Goal: Information Seeking & Learning: Get advice/opinions

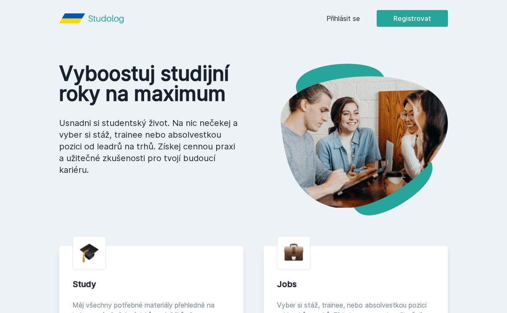
click at [348, 21] on link "Přihlásit se" at bounding box center [342, 18] width 33 height 10
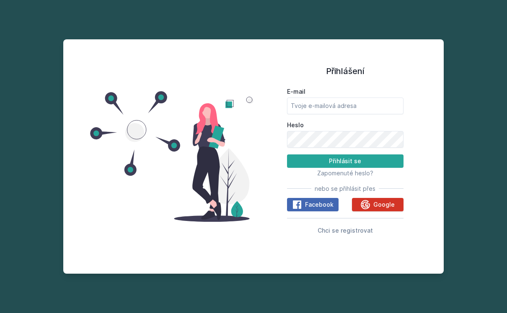
click at [363, 205] on button "Google" at bounding box center [378, 204] width 52 height 13
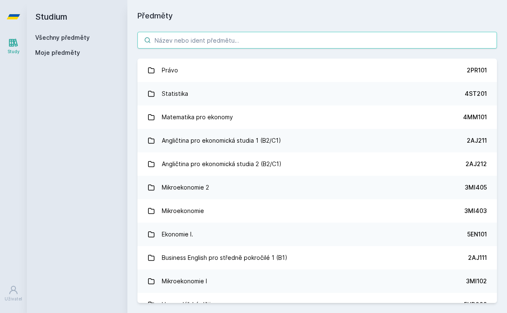
click at [402, 36] on input "search" at bounding box center [316, 40] width 359 height 17
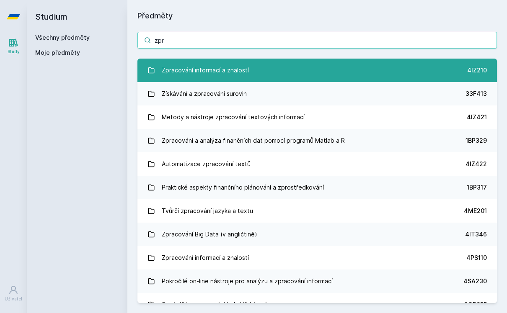
type input "zpr"
click at [332, 68] on link "Zpracování informací a znalostí 4IZ210" at bounding box center [316, 70] width 359 height 23
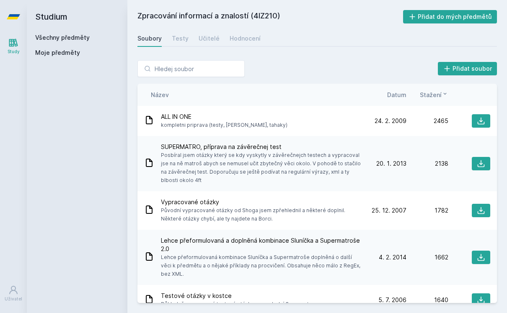
click at [257, 37] on div "Soubory Testy Učitelé Hodnocení" at bounding box center [316, 38] width 359 height 17
click at [241, 40] on div "Hodnocení" at bounding box center [244, 38] width 31 height 8
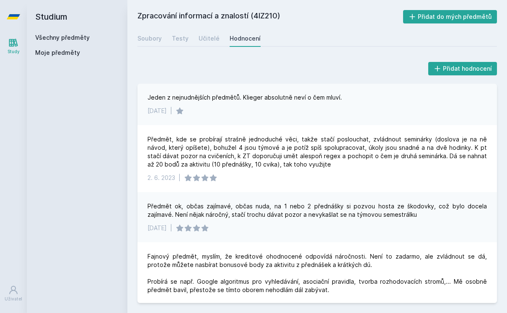
scroll to position [361, 0]
click at [216, 35] on div "Učitelé" at bounding box center [208, 38] width 21 height 8
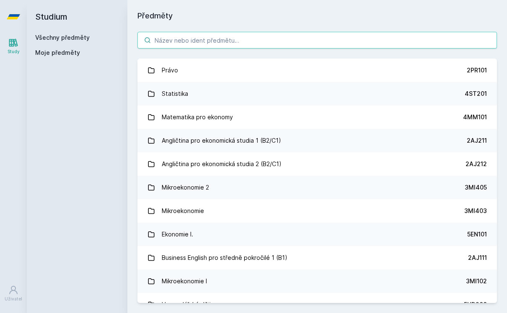
click at [199, 33] on input "search" at bounding box center [316, 40] width 359 height 17
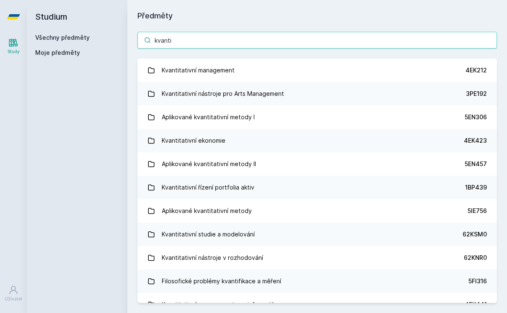
type input "kvantit"
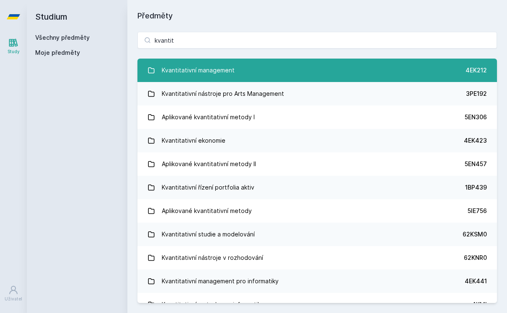
click at [433, 72] on link "Kvantitativní management 4EK212" at bounding box center [316, 70] width 359 height 23
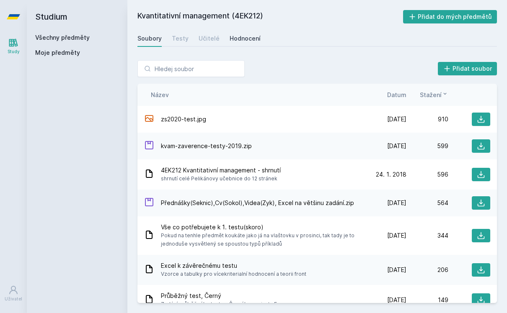
click at [250, 41] on div "Hodnocení" at bounding box center [244, 38] width 31 height 8
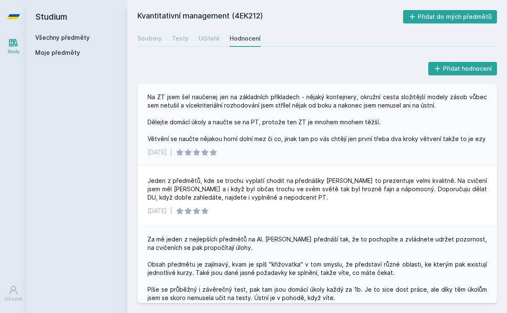
scroll to position [260, 0]
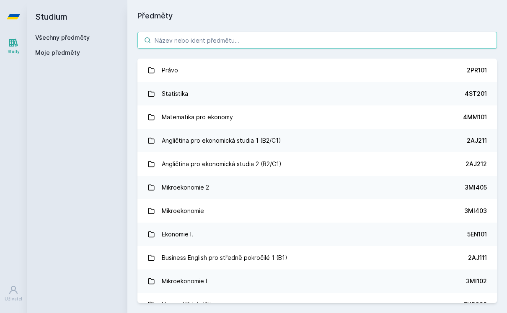
click at [286, 43] on input "search" at bounding box center [316, 40] width 359 height 17
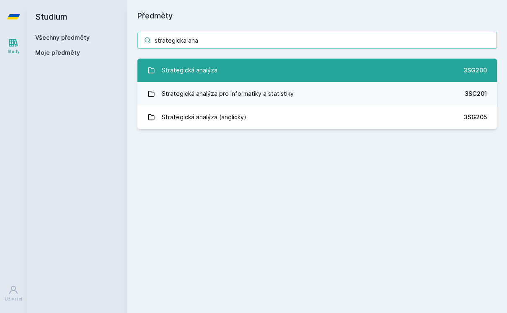
type input "strategicka ana"
click at [253, 68] on link "Strategická analýza 3SG200" at bounding box center [316, 70] width 359 height 23
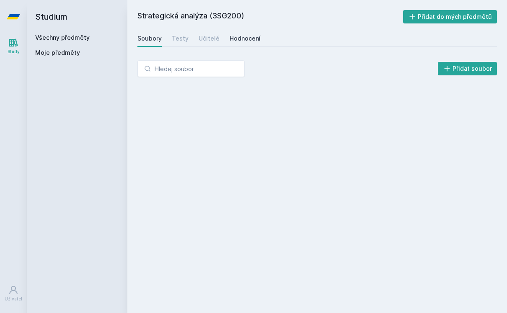
click at [239, 41] on div "Hodnocení" at bounding box center [244, 38] width 31 height 8
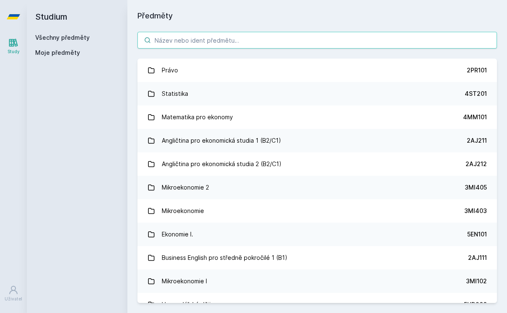
click at [175, 41] on input "search" at bounding box center [316, 40] width 359 height 17
type input "sof"
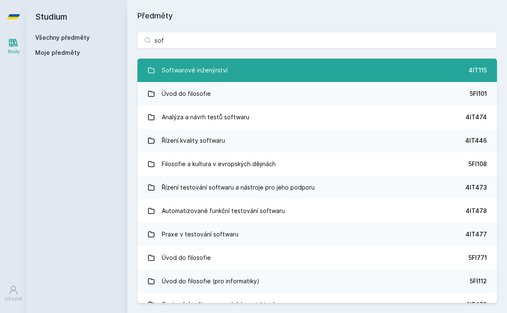
click at [170, 67] on div "Softwarové inženýrství" at bounding box center [195, 70] width 66 height 17
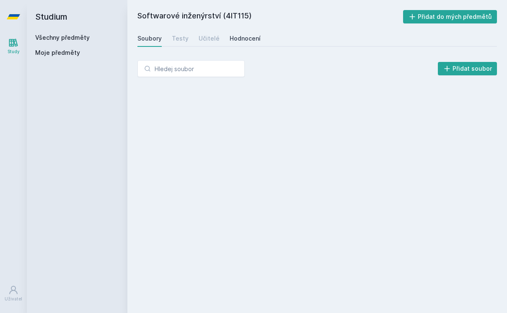
click at [243, 36] on div "Hodnocení" at bounding box center [244, 38] width 31 height 8
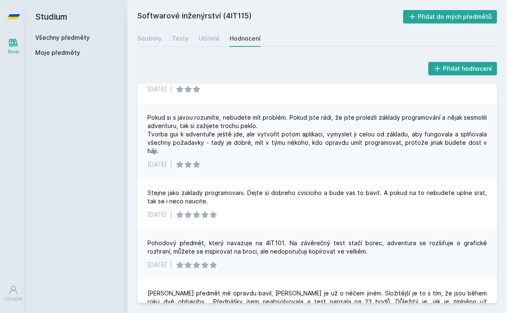
scroll to position [623, 0]
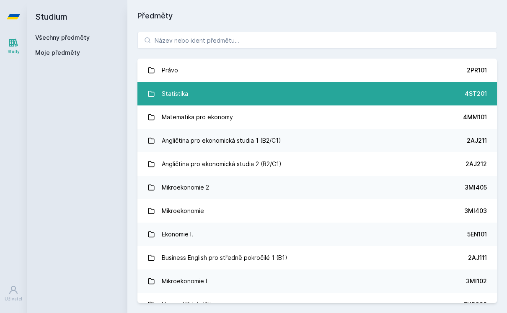
click at [174, 85] on div "Statistika" at bounding box center [175, 93] width 26 height 17
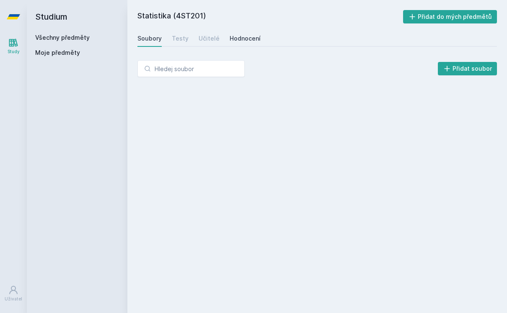
click at [234, 33] on link "Hodnocení" at bounding box center [244, 38] width 31 height 17
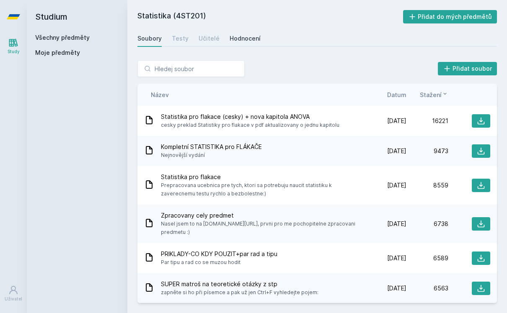
click at [239, 33] on link "Hodnocení" at bounding box center [244, 38] width 31 height 17
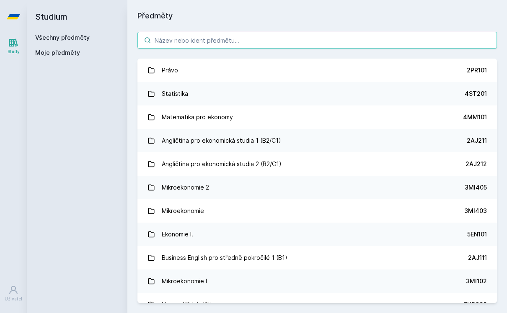
click at [467, 32] on input "search" at bounding box center [316, 40] width 359 height 17
type input "kv"
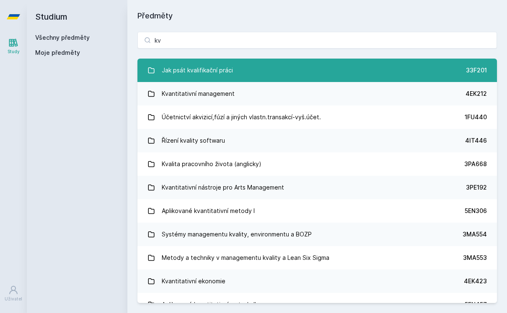
click at [300, 69] on link "Jak psát kvalifikační práci 33F201" at bounding box center [316, 70] width 359 height 23
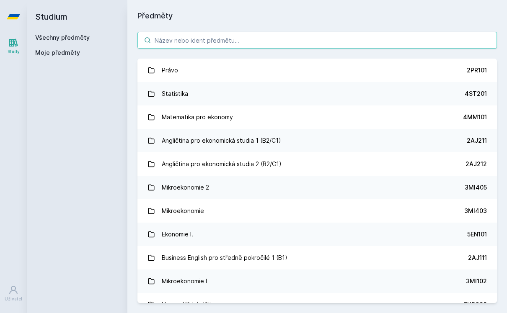
click at [273, 32] on input "search" at bounding box center [316, 40] width 359 height 17
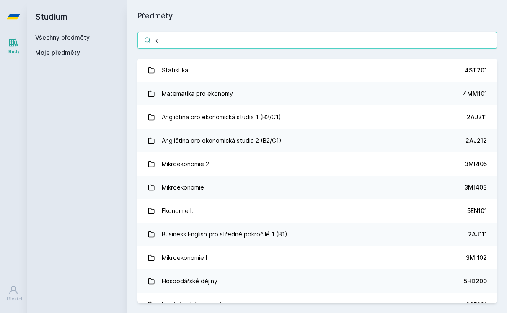
type input "kv"
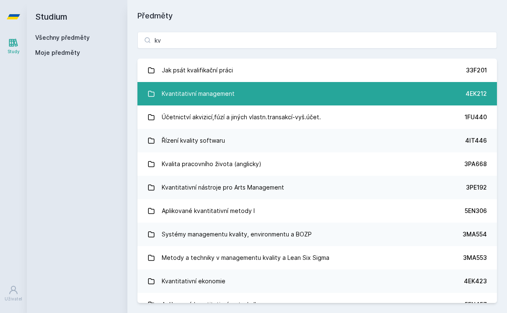
click at [303, 82] on link "Kvantitativní management 4EK212" at bounding box center [316, 93] width 359 height 23
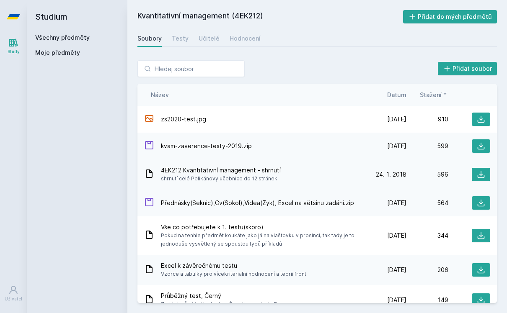
click at [271, 166] on span "4EK212 Kvantitativní management - shrnutí" at bounding box center [221, 170] width 120 height 8
click at [248, 34] on div "Hodnocení" at bounding box center [244, 38] width 31 height 8
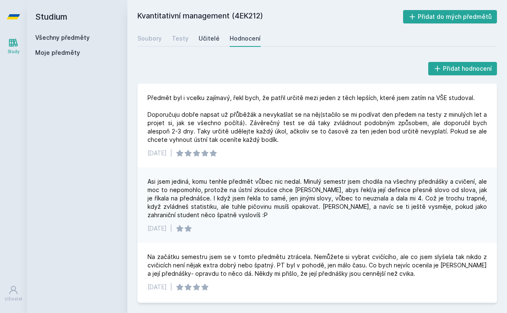
click at [209, 34] on div "Učitelé" at bounding box center [208, 38] width 21 height 8
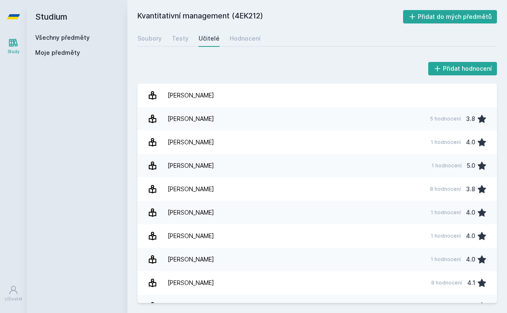
scroll to position [-1, 0]
click at [255, 34] on div "Hodnocení" at bounding box center [244, 38] width 31 height 8
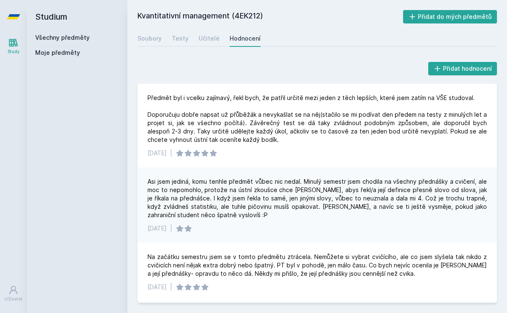
scroll to position [12, 0]
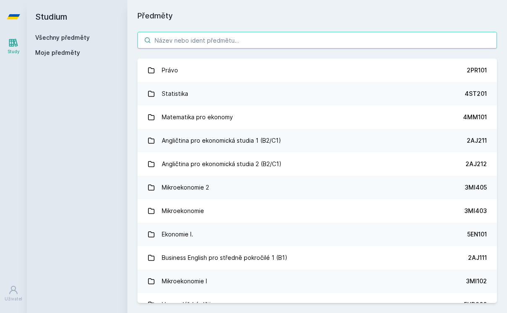
click at [269, 36] on input "search" at bounding box center [316, 40] width 359 height 17
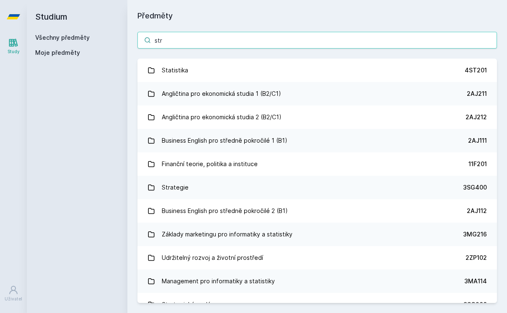
type input "stra"
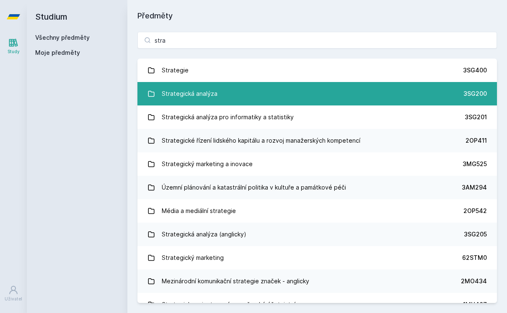
click at [307, 82] on link "Strategická analýza 3SG200" at bounding box center [316, 93] width 359 height 23
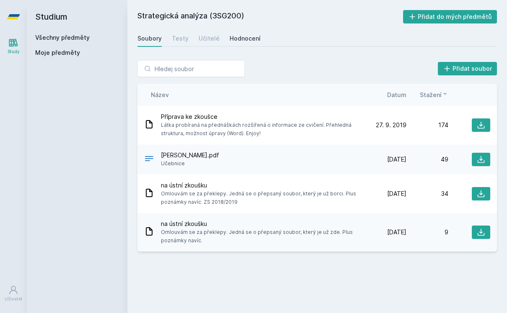
click at [247, 34] on div "Hodnocení" at bounding box center [244, 38] width 31 height 8
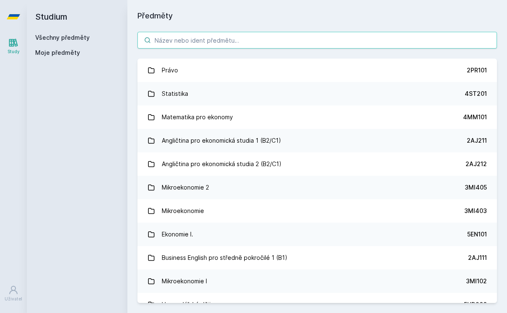
click at [254, 32] on input "search" at bounding box center [316, 40] width 359 height 17
click at [368, 33] on input "search" at bounding box center [316, 40] width 359 height 17
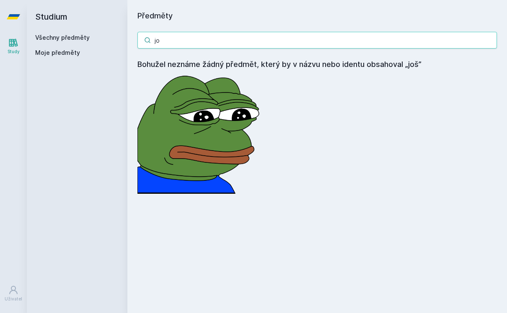
type input "j"
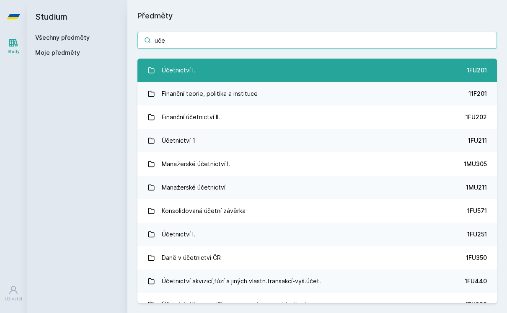
type input "uče"
click at [306, 67] on link "Účetnictví I. 1FU201" at bounding box center [316, 70] width 359 height 23
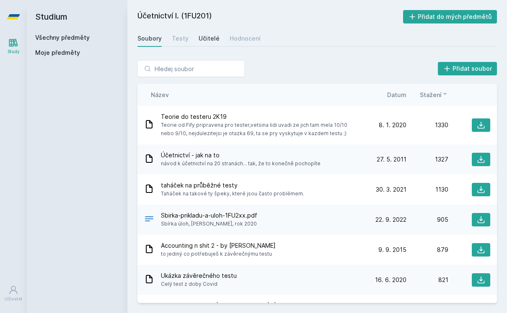
click at [206, 42] on div "Učitelé" at bounding box center [208, 38] width 21 height 8
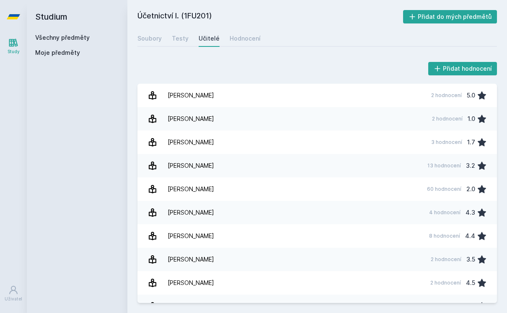
scroll to position [281, 0]
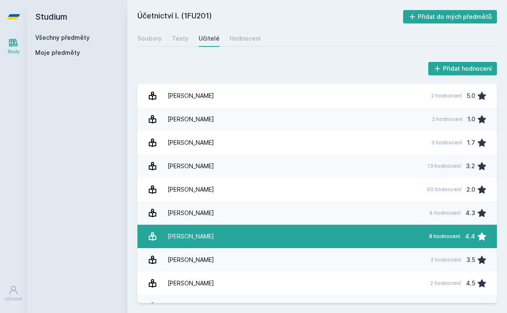
click at [327, 238] on link "[PERSON_NAME] 8 hodnocení 4.4" at bounding box center [316, 236] width 359 height 23
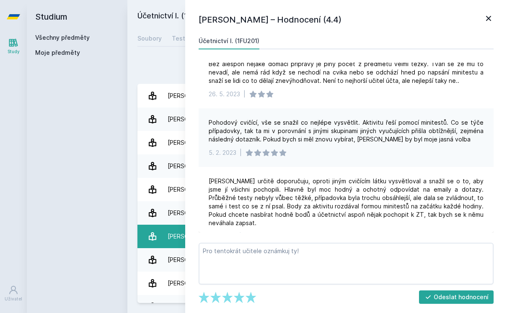
scroll to position [201, 0]
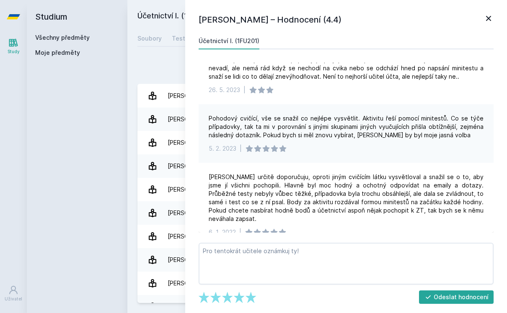
click at [492, 17] on icon at bounding box center [488, 18] width 10 height 10
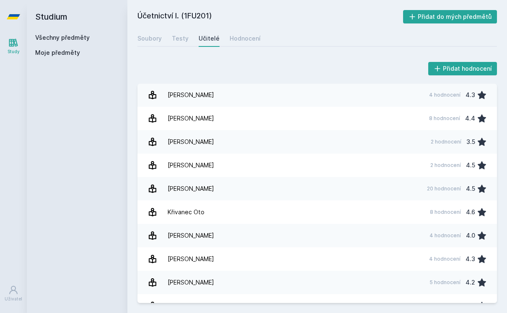
scroll to position [400, 0]
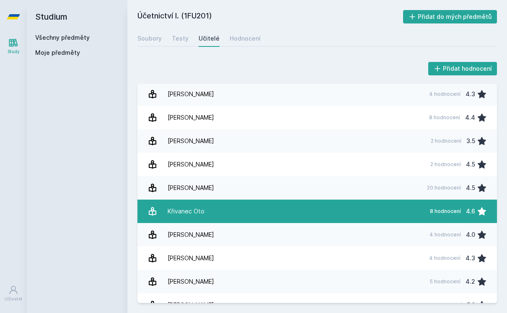
click at [373, 216] on link "Křivanec Oto 8 hodnocení 4.6" at bounding box center [316, 211] width 359 height 23
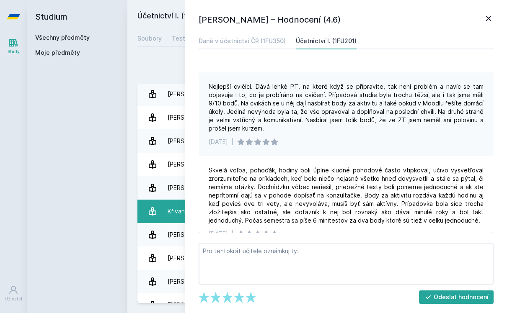
scroll to position [52, 0]
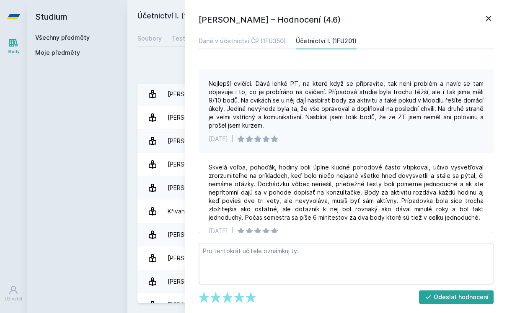
click at [483, 16] on icon at bounding box center [488, 18] width 10 height 10
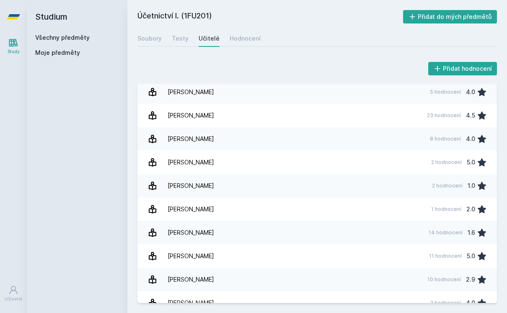
scroll to position [1480, 0]
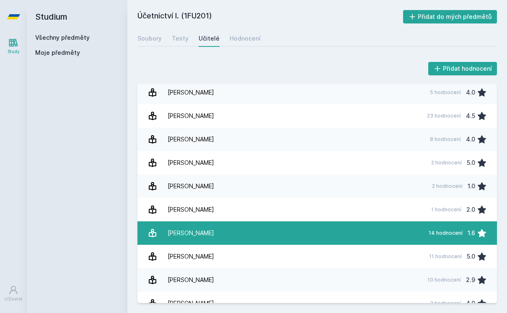
click at [391, 228] on link "Zelenková Marie 14 hodnocení 1.6" at bounding box center [316, 233] width 359 height 23
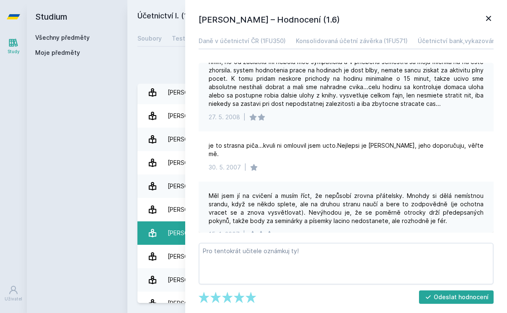
scroll to position [1002, 0]
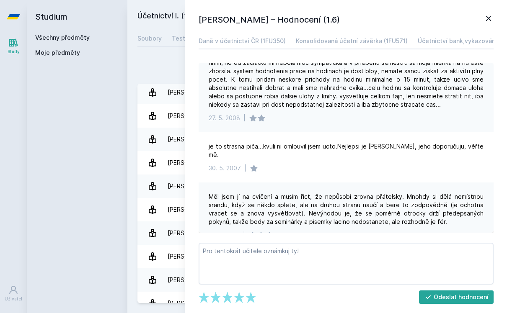
click at [486, 22] on icon at bounding box center [488, 18] width 10 height 10
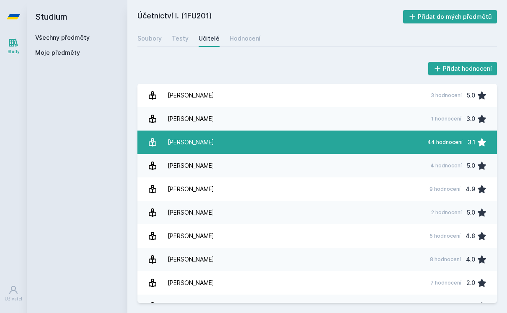
click at [427, 134] on div "44 hodnocení 3.1" at bounding box center [454, 142] width 64 height 17
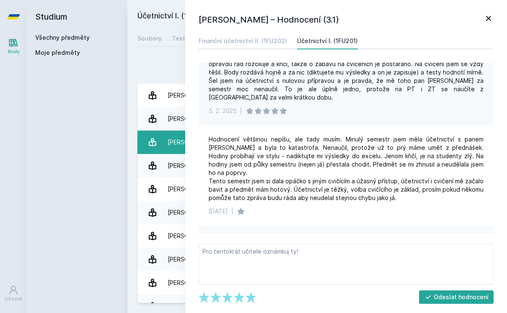
scroll to position [65, 0]
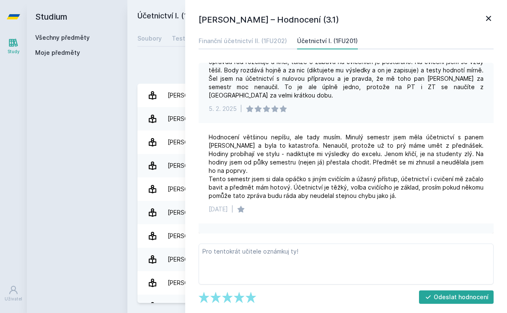
click at [488, 14] on icon at bounding box center [488, 18] width 10 height 10
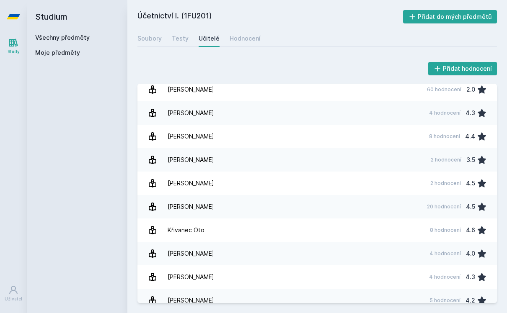
scroll to position [382, 0]
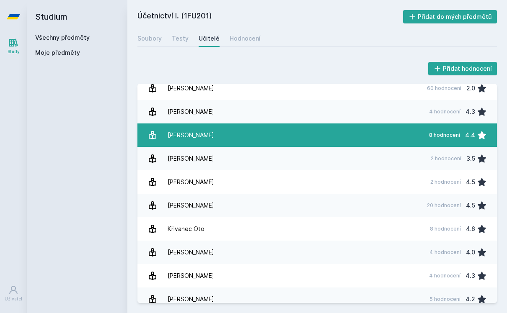
click at [394, 124] on link "[PERSON_NAME] 8 hodnocení 4.4" at bounding box center [316, 135] width 359 height 23
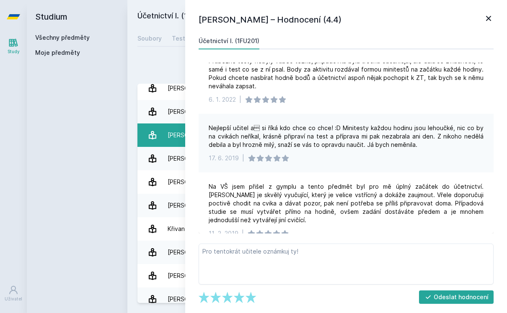
scroll to position [333, 0]
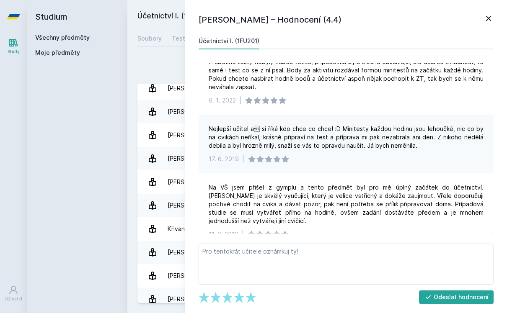
click at [489, 19] on icon at bounding box center [488, 18] width 5 height 5
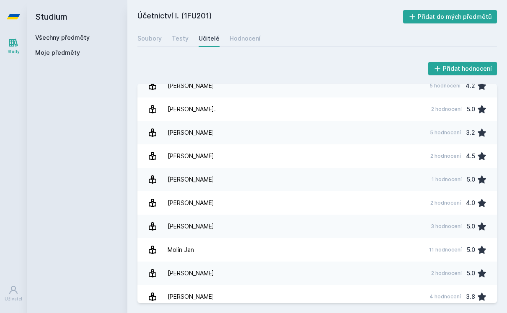
scroll to position [596, 0]
click at [54, 34] on link "Všechny předměty" at bounding box center [62, 37] width 54 height 7
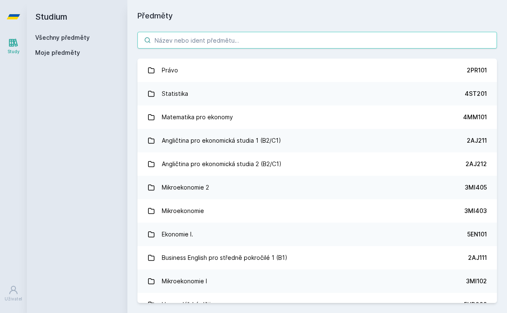
click at [198, 33] on input "search" at bounding box center [316, 40] width 359 height 17
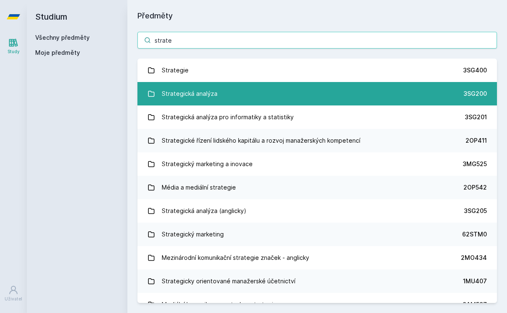
type input "strate"
click at [175, 85] on div "Strategická analýza" at bounding box center [190, 93] width 56 height 17
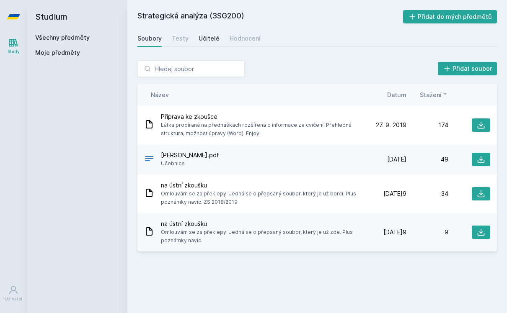
click at [207, 30] on link "Učitelé" at bounding box center [208, 38] width 21 height 17
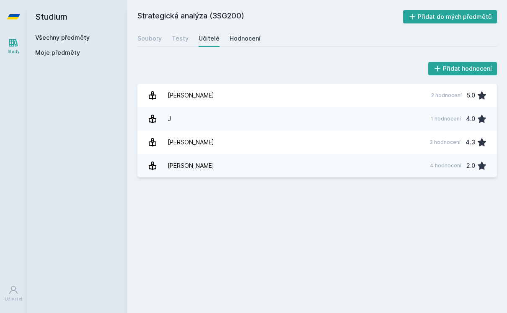
click at [250, 34] on div "Hodnocení" at bounding box center [244, 38] width 31 height 8
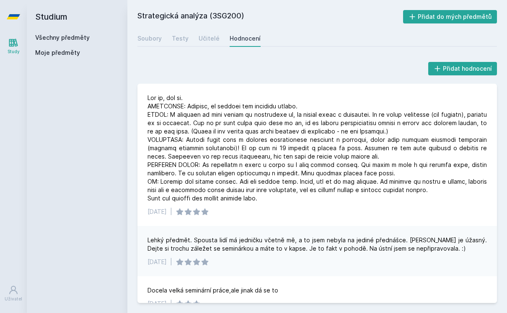
click at [232, 36] on div "Strategická analýza (3SG200) Přidat do mých předmětů Soubory Testy Učitelé Hodn…" at bounding box center [316, 156] width 359 height 293
click at [212, 34] on div "Učitelé" at bounding box center [208, 38] width 21 height 8
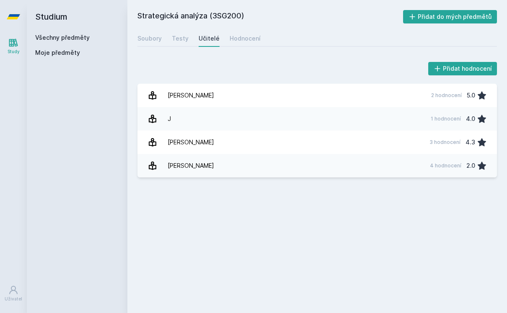
click at [59, 36] on div "Všechny předměty Moje předměty" at bounding box center [77, 46] width 84 height 27
click at [66, 33] on div "Všechny předměty Moje předměty" at bounding box center [77, 46] width 84 height 27
click at [75, 34] on link "Všechny předměty" at bounding box center [62, 37] width 54 height 7
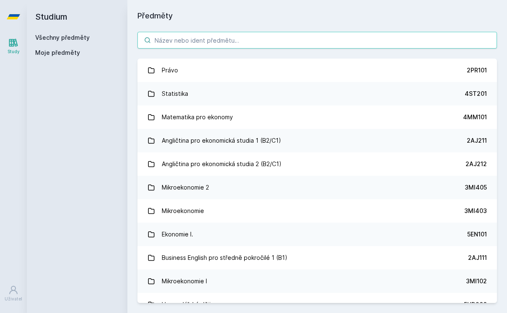
click at [176, 32] on input "search" at bounding box center [316, 40] width 359 height 17
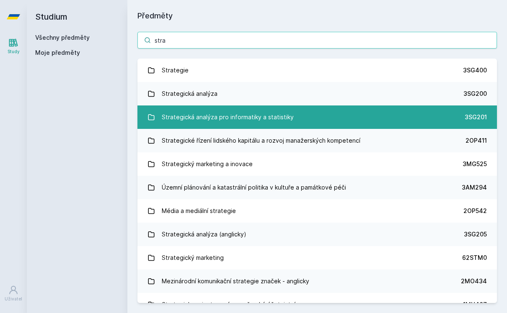
type input "stra"
click at [167, 109] on div "Strategická analýza pro informatiky a statistiky" at bounding box center [228, 117] width 132 height 17
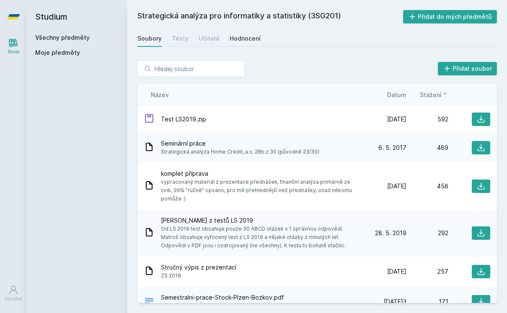
click at [241, 32] on link "Hodnocení" at bounding box center [244, 38] width 31 height 17
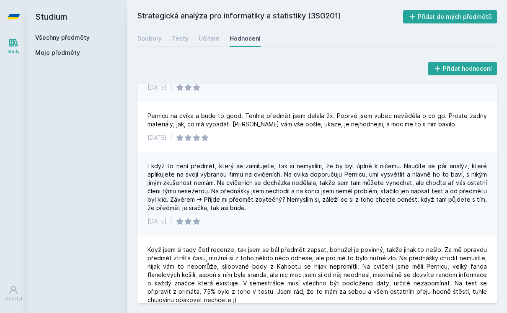
scroll to position [403, 0]
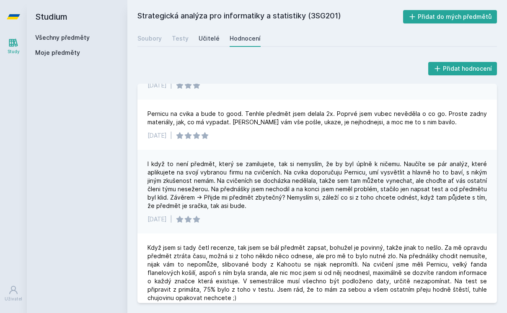
click at [210, 34] on div "Učitelé" at bounding box center [208, 38] width 21 height 8
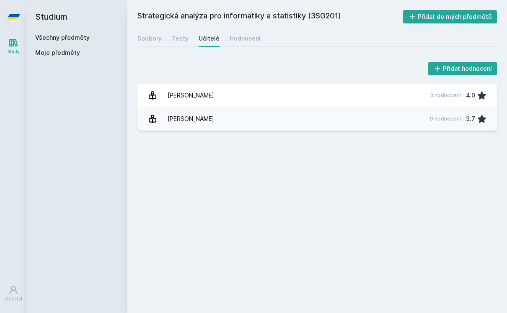
click at [62, 34] on link "Všechny předměty" at bounding box center [62, 37] width 54 height 7
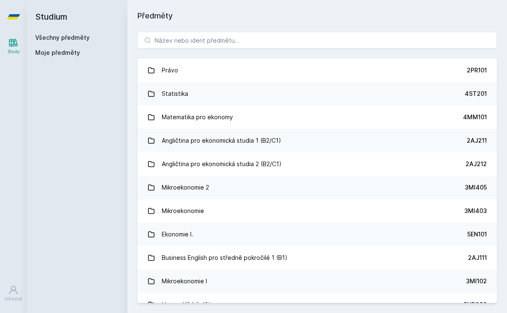
click at [11, 49] on div "Study" at bounding box center [14, 52] width 12 height 6
click at [59, 18] on h2 "Studium" at bounding box center [77, 16] width 84 height 33
click at [193, 32] on input "search" at bounding box center [316, 40] width 359 height 17
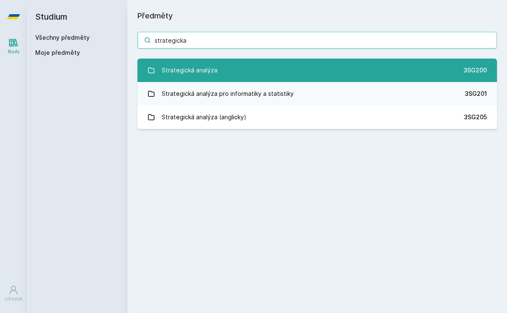
type input "strategicka"
click at [200, 62] on div "Strategická analýza" at bounding box center [190, 70] width 56 height 17
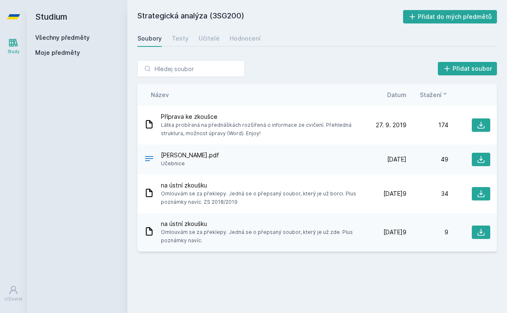
click at [218, 30] on div "Soubory Testy Učitelé Hodnocení" at bounding box center [316, 38] width 359 height 17
click at [214, 34] on div "Učitelé" at bounding box center [208, 38] width 21 height 8
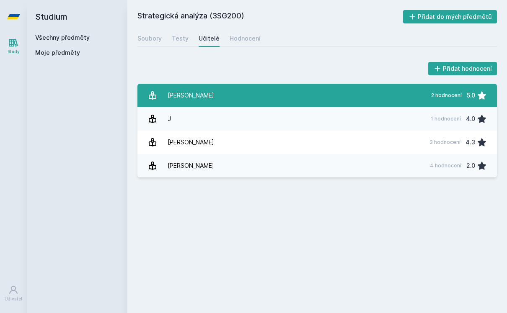
click at [224, 89] on link "Boukal Petr 2 hodnocení 5.0" at bounding box center [316, 95] width 359 height 23
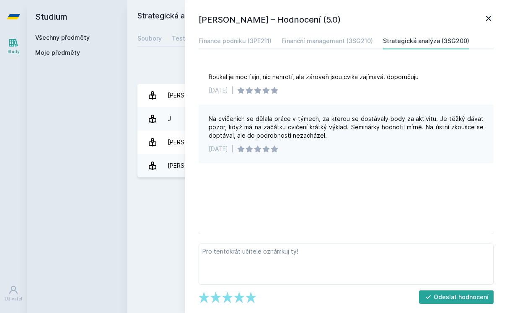
click at [492, 17] on icon at bounding box center [488, 18] width 10 height 10
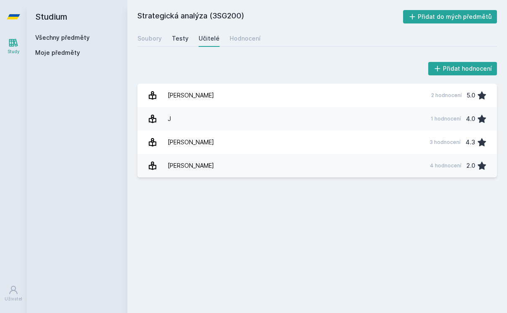
click at [179, 34] on div "Testy" at bounding box center [180, 38] width 17 height 8
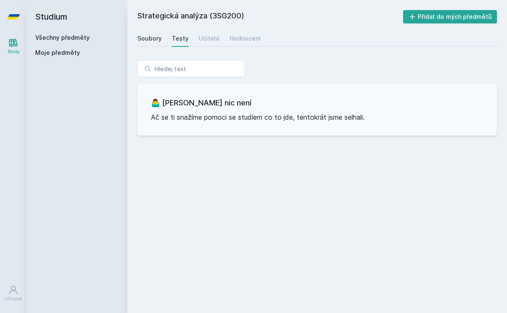
click at [155, 34] on div "Soubory" at bounding box center [149, 38] width 24 height 8
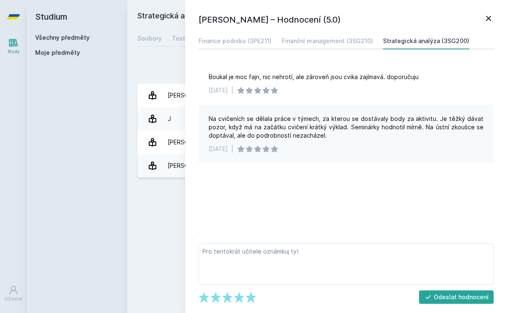
click at [496, 21] on div "Petr Boukal – Hodnocení (5.0) Finance podniku (3PE211) Finanční management (3SG…" at bounding box center [346, 156] width 322 height 313
click at [493, 21] on icon at bounding box center [488, 18] width 10 height 10
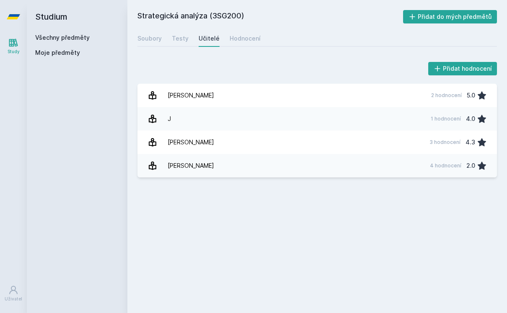
click at [44, 34] on link "Všechny předměty" at bounding box center [62, 37] width 54 height 7
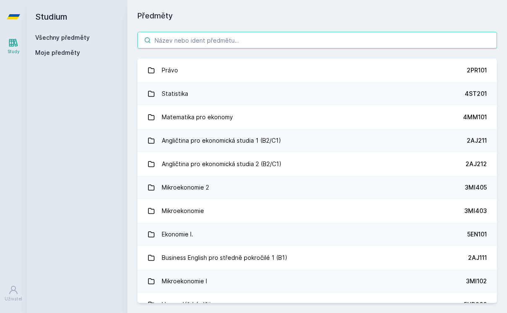
click at [179, 32] on input "search" at bounding box center [316, 40] width 359 height 17
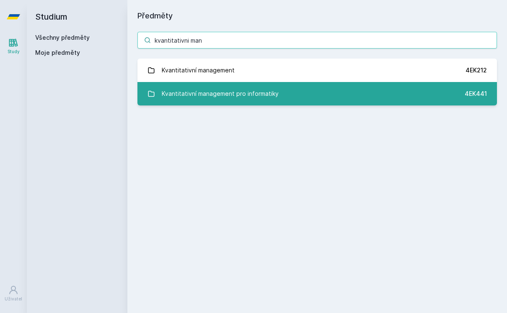
type input "kvantitativni man"
click at [180, 85] on div "Kvantitativní management pro informatiky" at bounding box center [220, 93] width 117 height 17
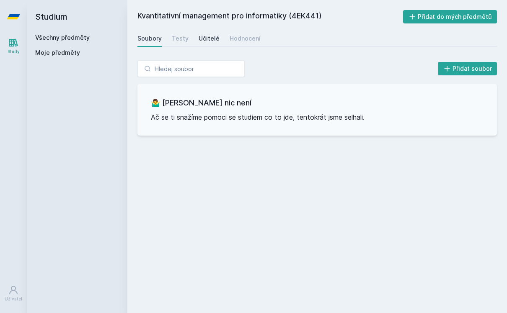
click at [213, 34] on div "Učitelé" at bounding box center [208, 38] width 21 height 8
click at [241, 34] on div "Hodnocení" at bounding box center [244, 38] width 31 height 8
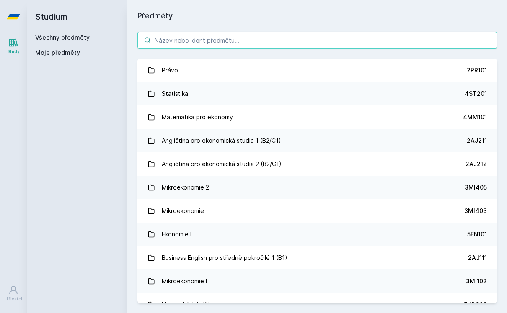
click at [231, 33] on input "search" at bounding box center [316, 40] width 359 height 17
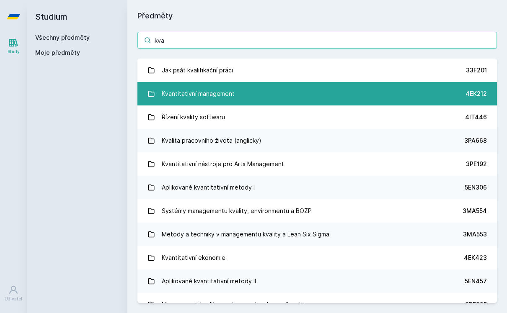
type input "kva"
click at [216, 85] on div "Kvantitativní management" at bounding box center [198, 93] width 73 height 17
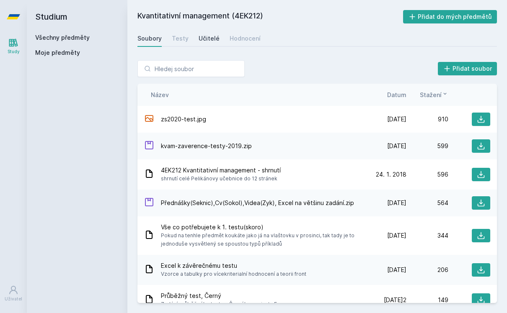
click at [198, 34] on div "Učitelé" at bounding box center [208, 38] width 21 height 8
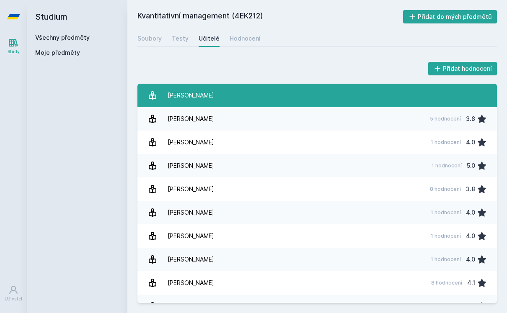
scroll to position [12, 0]
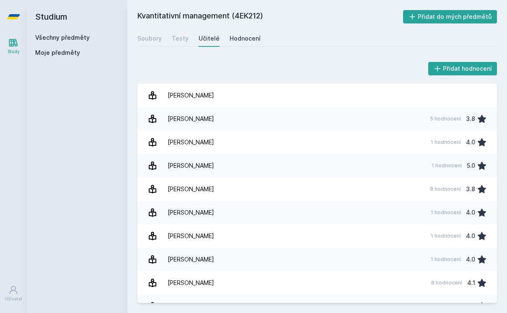
click at [256, 32] on link "Hodnocení" at bounding box center [244, 38] width 31 height 17
